Goal: Information Seeking & Learning: Learn about a topic

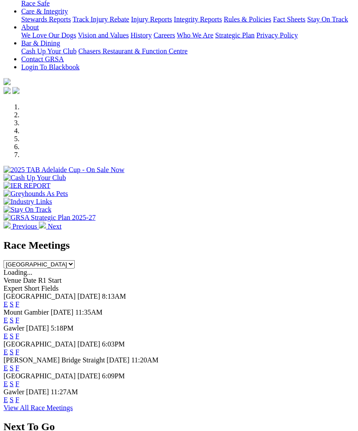
scroll to position [193, 0]
click at [39, 356] on div "Murray Bridge Straight 02 Sep 25 11:20AM" at bounding box center [179, 360] width 351 height 8
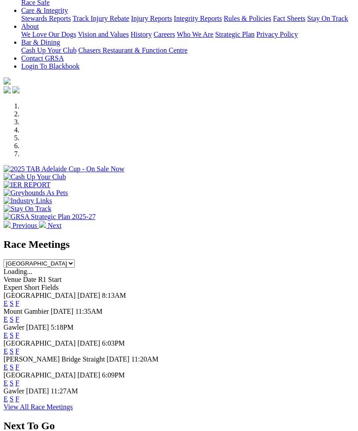
click at [19, 363] on link "F" at bounding box center [17, 367] width 4 height 8
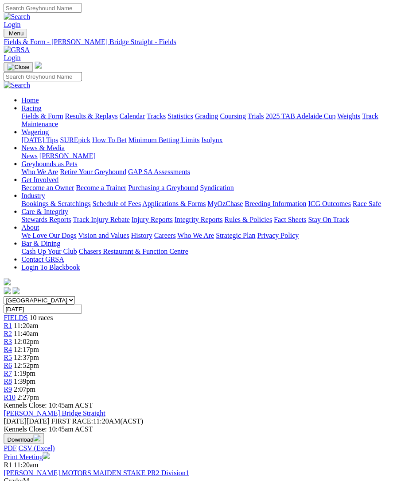
scroll to position [0, 4]
click at [7, 35] on img "Toggle navigation" at bounding box center [7, 35] width 0 height 0
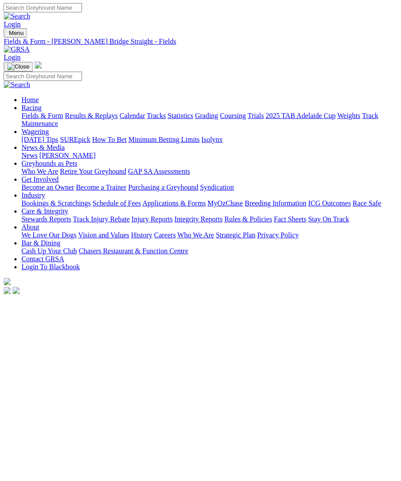
scroll to position [1, 4]
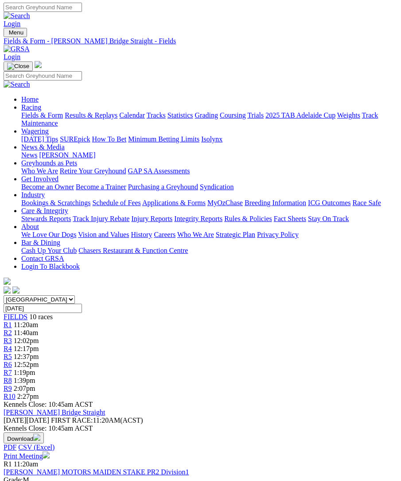
click at [63, 118] on link "Fields & Form" at bounding box center [42, 116] width 42 height 8
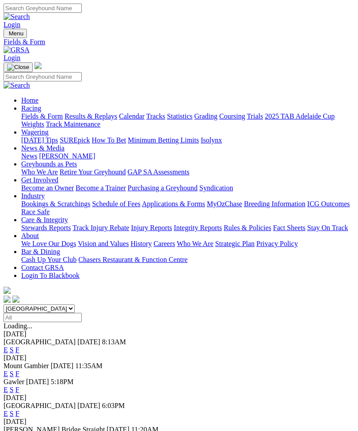
click at [19, 410] on link "F" at bounding box center [17, 414] width 4 height 8
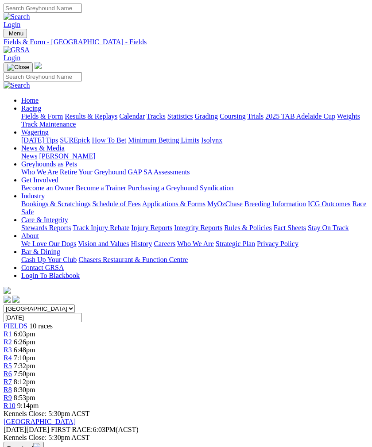
click at [7, 35] on img "Toggle navigation" at bounding box center [7, 35] width 0 height 0
click at [63, 120] on link "Fields & Form" at bounding box center [42, 116] width 42 height 8
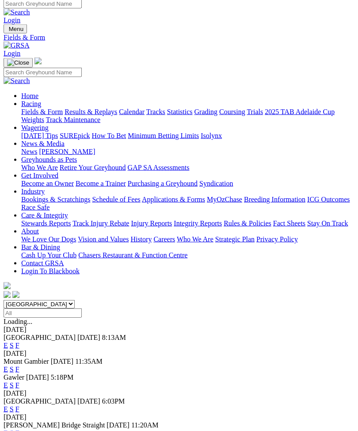
scroll to position [5, 0]
click at [19, 365] on link "F" at bounding box center [17, 369] width 4 height 8
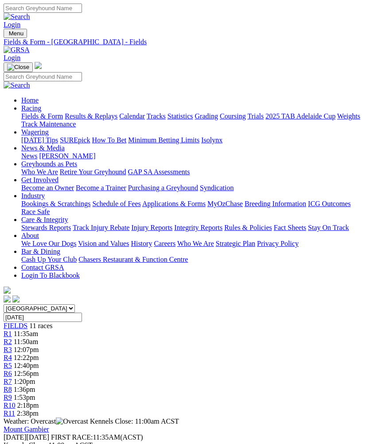
click at [7, 35] on img "Toggle navigation" at bounding box center [7, 35] width 0 height 0
click at [195, 120] on link "Grading" at bounding box center [206, 116] width 23 height 8
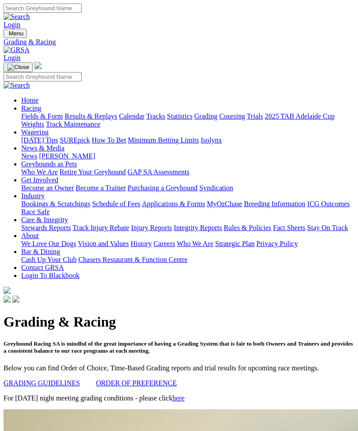
click at [7, 35] on img "Toggle navigation" at bounding box center [7, 35] width 0 height 0
click at [146, 120] on link "Tracks" at bounding box center [155, 116] width 19 height 8
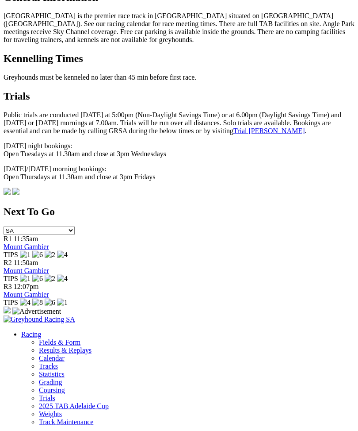
scroll to position [506, 0]
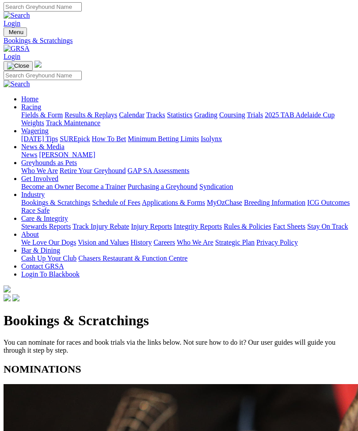
scroll to position [2, 0]
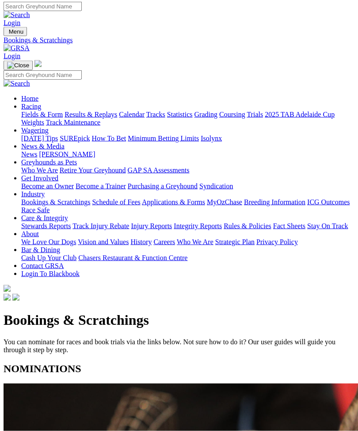
click at [5, 27] on nav "Menu Bookings & Scratchings Login Home Racing Fields & Form Results & Replays C…" at bounding box center [179, 165] width 351 height 276
click at [4, 27] on nav "Menu Bookings & Scratchings Login Home Racing Fields & Form Results & Replays C…" at bounding box center [179, 165] width 351 height 276
click at [7, 34] on img "Toggle navigation" at bounding box center [7, 34] width 0 height 0
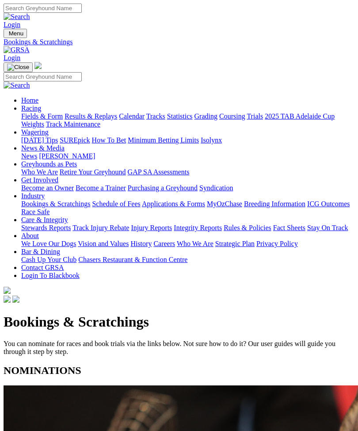
scroll to position [0, 0]
click at [29, 64] on img "Toggle navigation" at bounding box center [18, 67] width 22 height 7
click at [7, 35] on img "Toggle navigation" at bounding box center [7, 35] width 0 height 0
